Goal: Connect with others: Establish contact or relationships with other users

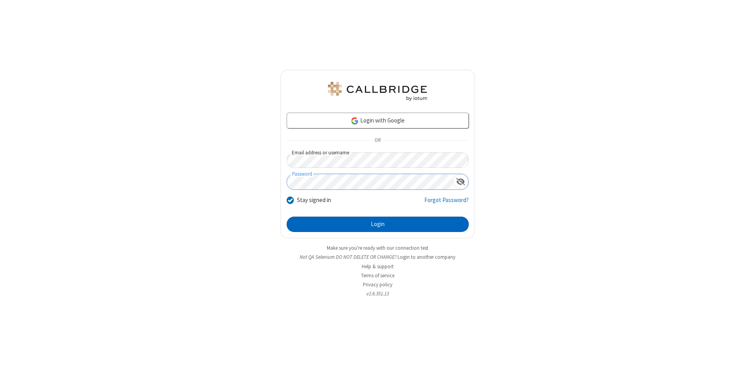
click at [378, 224] on button "Login" at bounding box center [378, 224] width 182 height 16
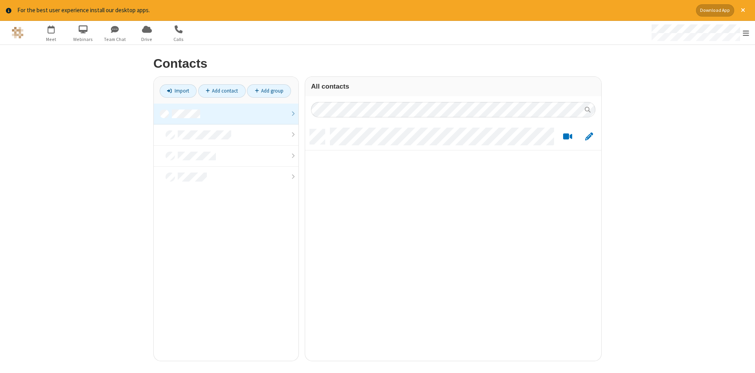
click at [226, 114] on link at bounding box center [226, 113] width 145 height 21
click at [222, 90] on link "Add contact" at bounding box center [222, 90] width 48 height 13
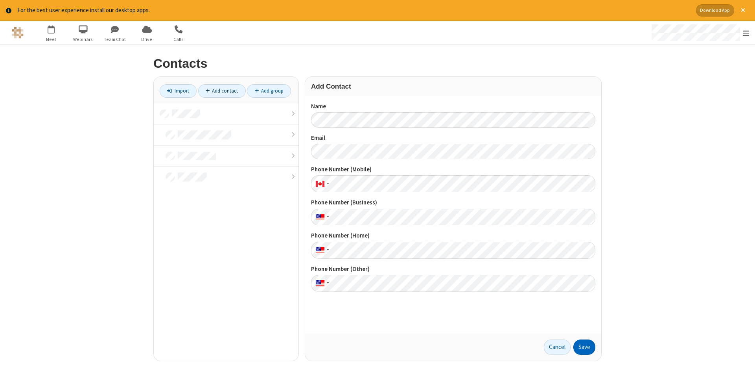
click at [585, 347] on button "Save" at bounding box center [585, 347] width 22 height 16
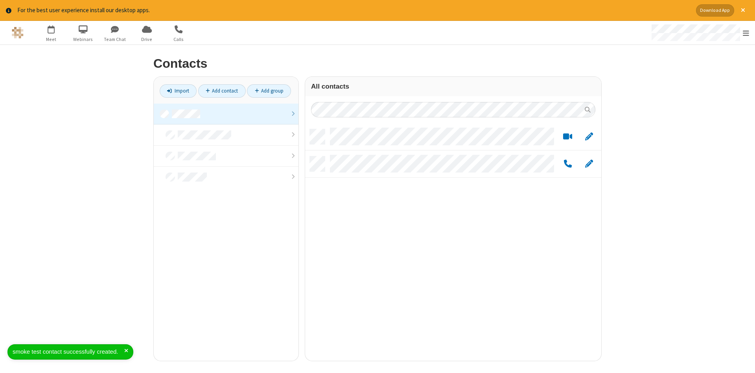
scroll to position [237, 296]
